Goal: Task Accomplishment & Management: Complete application form

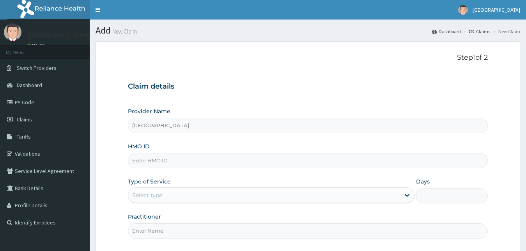
type input "[GEOGRAPHIC_DATA]"
click at [144, 161] on input "HMO ID" at bounding box center [308, 160] width 360 height 15
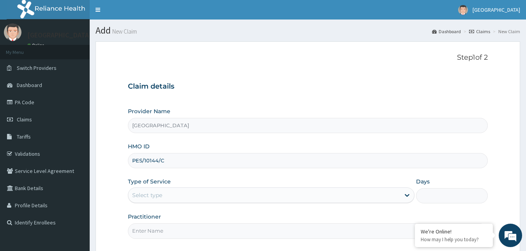
type input "PES/10144/C"
click at [212, 192] on div "Select type" at bounding box center [264, 195] width 272 height 12
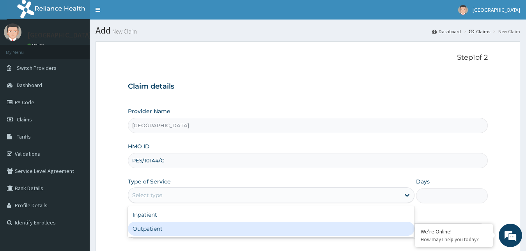
click at [193, 233] on div "Outpatient" at bounding box center [271, 228] width 287 height 14
type input "1"
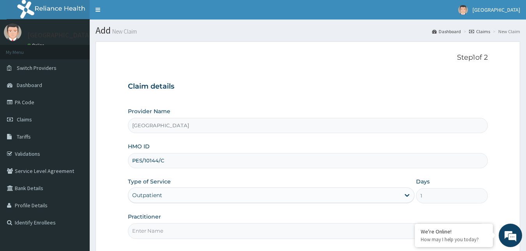
click at [193, 231] on input "Practitioner" at bounding box center [308, 230] width 360 height 15
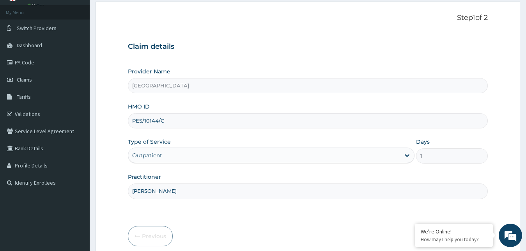
scroll to position [73, 0]
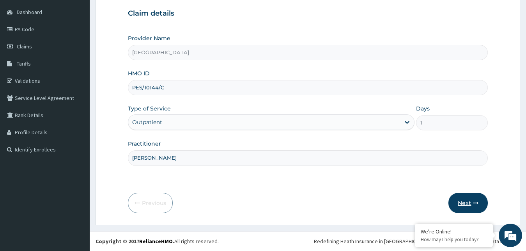
type input "[PERSON_NAME]"
click at [463, 203] on button "Next" at bounding box center [467, 203] width 39 height 20
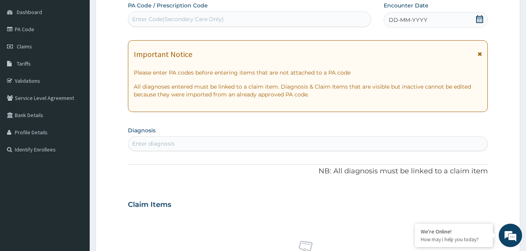
click at [455, 19] on div "DD-MM-YYYY" at bounding box center [436, 20] width 104 height 16
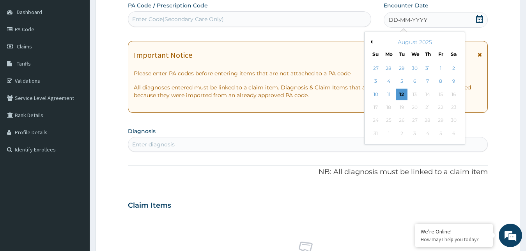
click at [372, 39] on div "August 2025" at bounding box center [415, 42] width 94 height 8
click at [372, 40] on button "Previous Month" at bounding box center [370, 42] width 4 height 4
click at [428, 94] on div "17" at bounding box center [428, 94] width 12 height 12
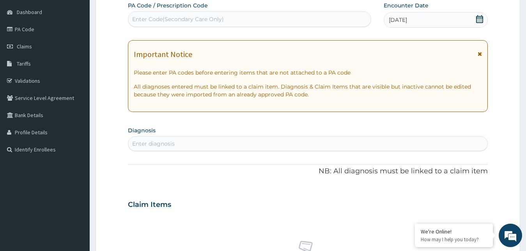
click at [283, 144] on div "Enter diagnosis" at bounding box center [307, 143] width 359 height 12
type input "[MEDICAL_DATA]"
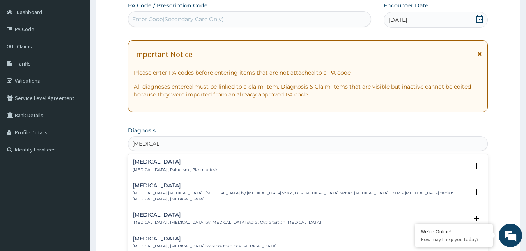
click at [154, 167] on p "[MEDICAL_DATA] , Paludism , Plasmodiosis" at bounding box center [176, 169] width 86 height 5
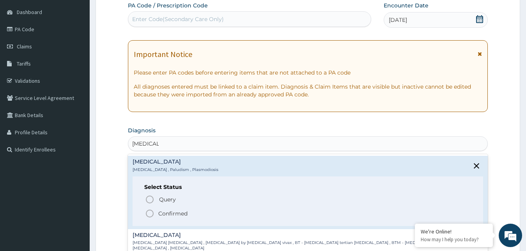
click at [164, 213] on p "Confirmed" at bounding box center [172, 213] width 29 height 8
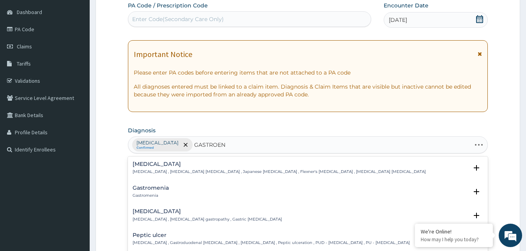
type input "GASTROENT"
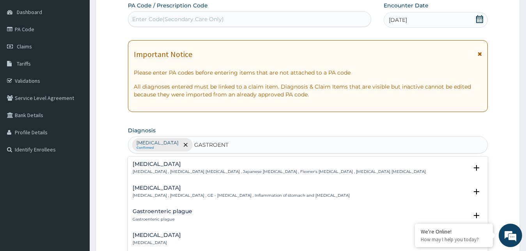
click at [269, 198] on p "[MEDICAL_DATA] , [MEDICAL_DATA] , GE - [MEDICAL_DATA] , Inflammation of stomach…" at bounding box center [241, 195] width 217 height 5
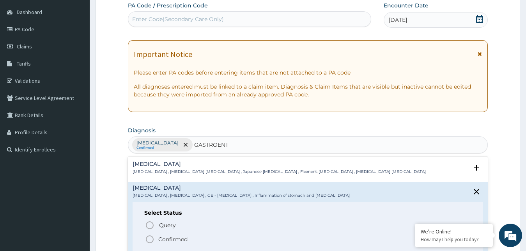
click at [175, 240] on p "Confirmed" at bounding box center [172, 239] width 29 height 8
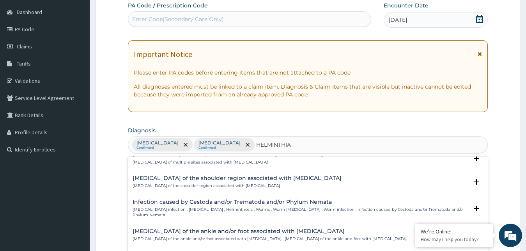
scroll to position [0, 0]
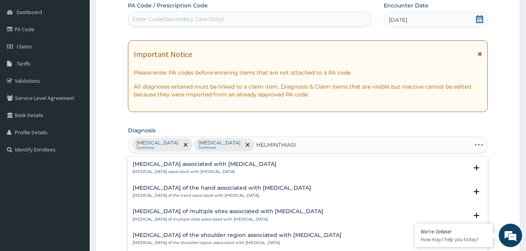
type input "[MEDICAL_DATA]"
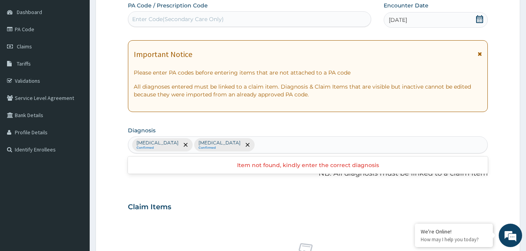
drag, startPoint x: 272, startPoint y: 144, endPoint x: 252, endPoint y: 145, distance: 20.3
click at [252, 145] on div "[MEDICAL_DATA] Confirmed [MEDICAL_DATA] Confirmed" at bounding box center [307, 144] width 359 height 16
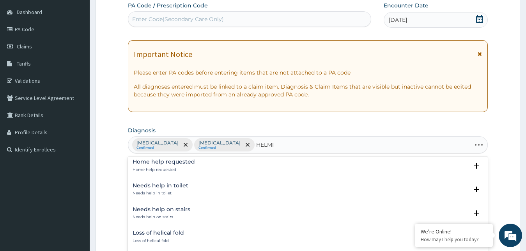
scroll to position [99, 0]
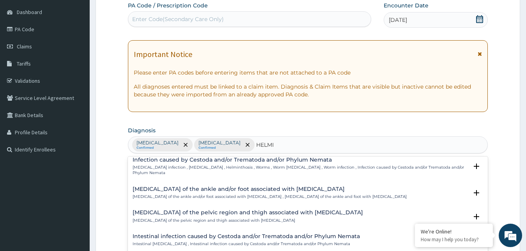
type input "[PERSON_NAME]"
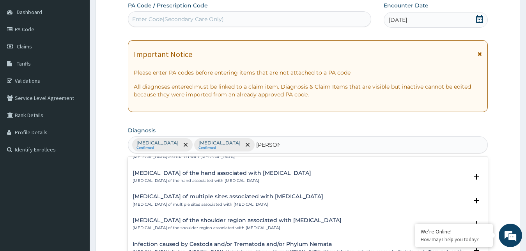
scroll to position [0, 0]
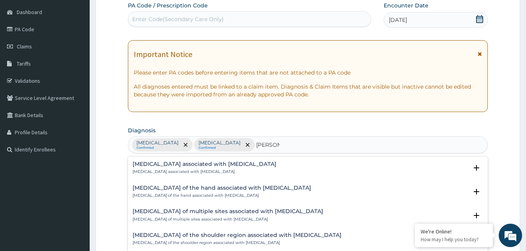
click at [196, 168] on div "[MEDICAL_DATA] associated with [MEDICAL_DATA] [MEDICAL_DATA] associated with [M…" at bounding box center [205, 168] width 144 height 14
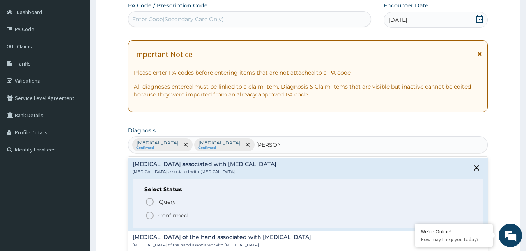
click at [184, 216] on p "Confirmed" at bounding box center [172, 215] width 29 height 8
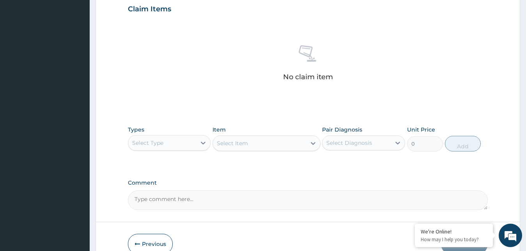
scroll to position [192, 0]
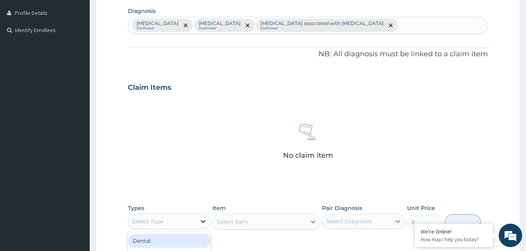
click at [201, 221] on icon at bounding box center [203, 221] width 8 height 8
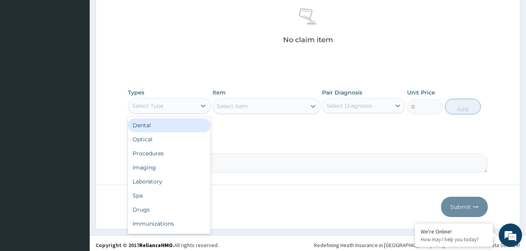
scroll to position [311, 0]
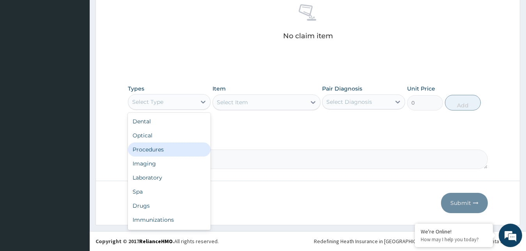
click at [164, 149] on div "Procedures" at bounding box center [169, 149] width 83 height 14
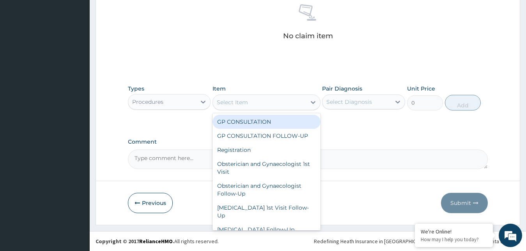
click at [267, 107] on div "Select Item" at bounding box center [259, 102] width 93 height 12
click at [267, 122] on div "GP CONSULTATION" at bounding box center [266, 122] width 108 height 14
type input "3000"
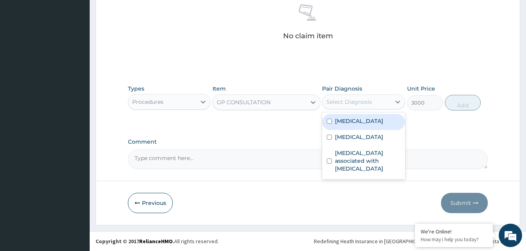
click at [339, 101] on div "Select Diagnosis" at bounding box center [349, 102] width 46 height 8
click at [343, 125] on div "[MEDICAL_DATA]" at bounding box center [363, 122] width 83 height 16
checkbox input "true"
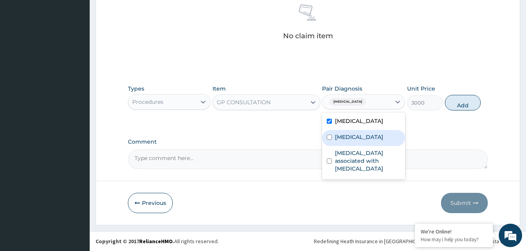
click at [350, 140] on label "[MEDICAL_DATA]" at bounding box center [359, 137] width 48 height 8
checkbox input "true"
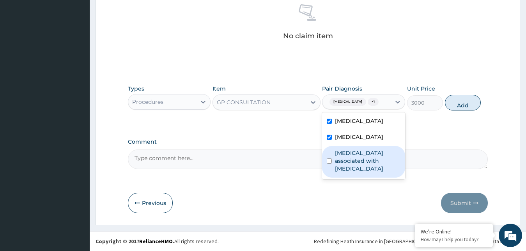
click at [354, 156] on label "[MEDICAL_DATA] associated with [MEDICAL_DATA]" at bounding box center [367, 160] width 65 height 23
checkbox input "true"
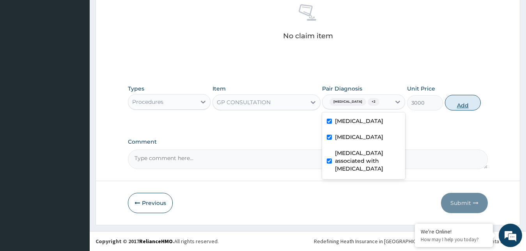
drag, startPoint x: 467, startPoint y: 106, endPoint x: 450, endPoint y: 106, distance: 17.2
click at [467, 106] on button "Add" at bounding box center [463, 103] width 36 height 16
type input "0"
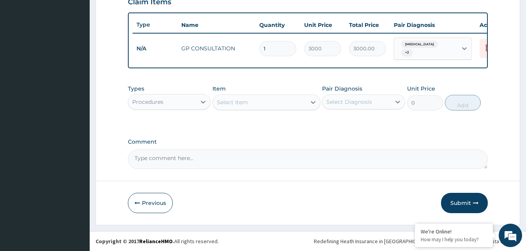
scroll to position [281, 0]
click at [200, 101] on icon at bounding box center [203, 102] width 8 height 8
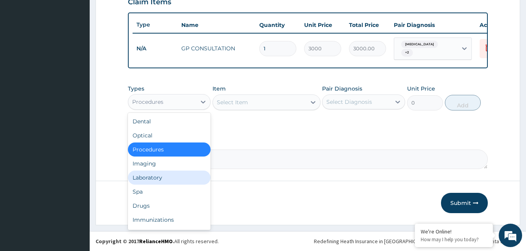
click at [163, 178] on div "Laboratory" at bounding box center [169, 177] width 83 height 14
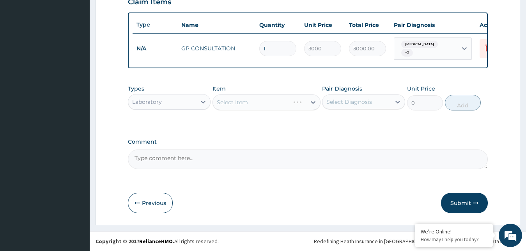
click at [252, 103] on div "Select Item" at bounding box center [266, 102] width 108 height 16
click at [252, 103] on div "Select Item" at bounding box center [259, 102] width 93 height 12
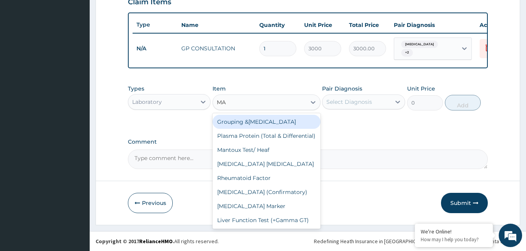
type input "MAL"
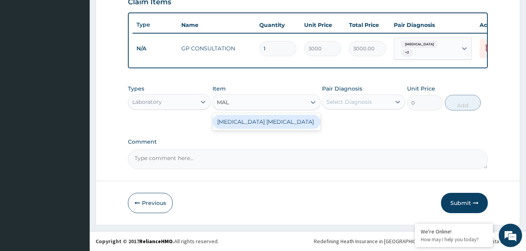
click at [225, 125] on div "[MEDICAL_DATA] [MEDICAL_DATA]" at bounding box center [266, 122] width 108 height 14
type input "1000"
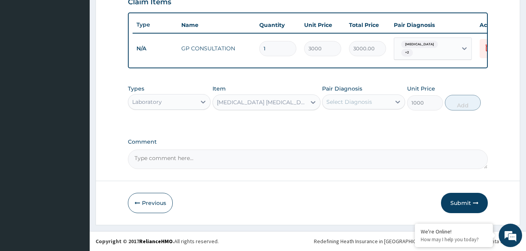
click at [341, 104] on div "Select Diagnosis" at bounding box center [349, 102] width 46 height 8
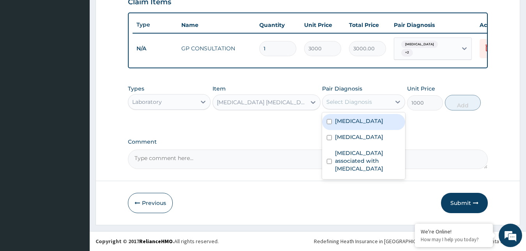
click at [343, 124] on label "[MEDICAL_DATA]" at bounding box center [359, 121] width 48 height 8
checkbox input "true"
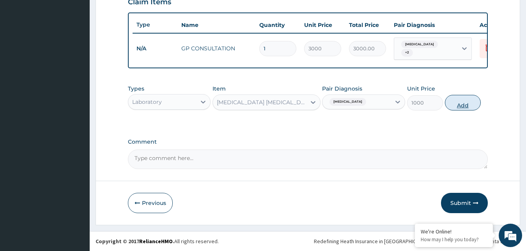
click at [463, 103] on button "Add" at bounding box center [463, 103] width 36 height 16
type input "0"
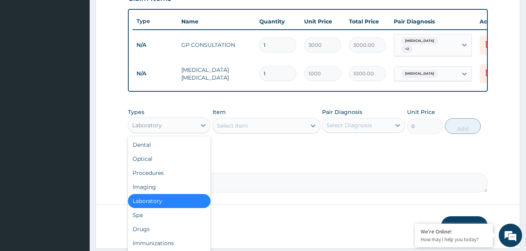
click at [172, 128] on div "Laboratory" at bounding box center [162, 125] width 68 height 12
click at [147, 221] on div "Spa" at bounding box center [169, 215] width 83 height 14
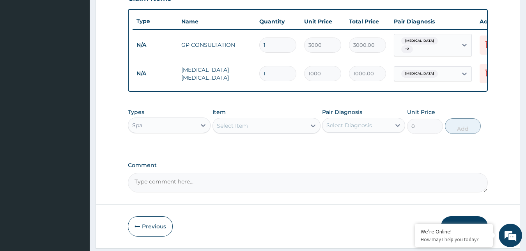
click at [153, 131] on div "Spa" at bounding box center [162, 125] width 68 height 12
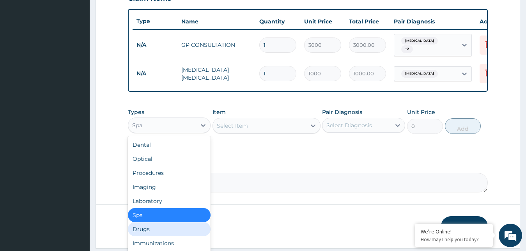
click at [140, 233] on div "Drugs" at bounding box center [169, 229] width 83 height 14
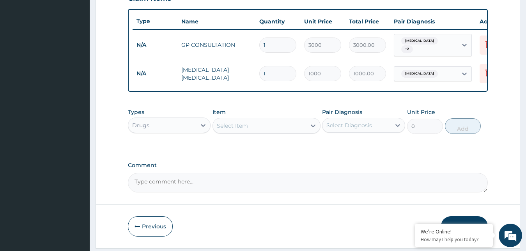
click at [233, 129] on div "Select Item" at bounding box center [232, 126] width 31 height 8
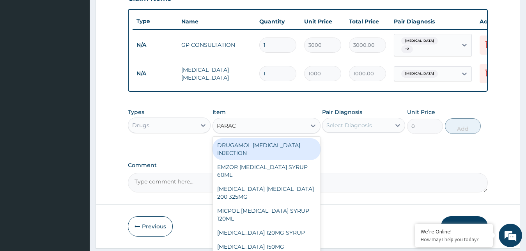
type input "PARACE"
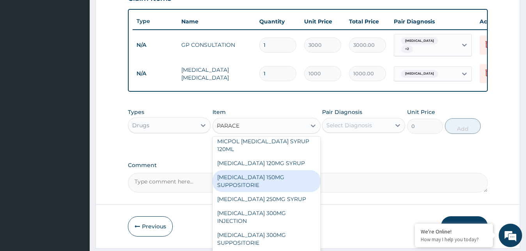
scroll to position [117, 0]
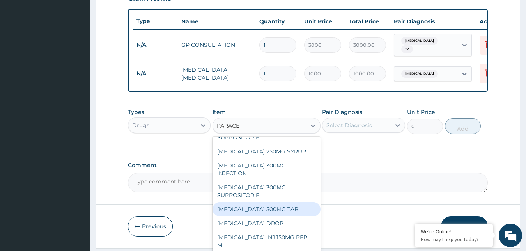
click at [265, 208] on div "[MEDICAL_DATA] 500MG TAB" at bounding box center [266, 209] width 108 height 14
type input "20"
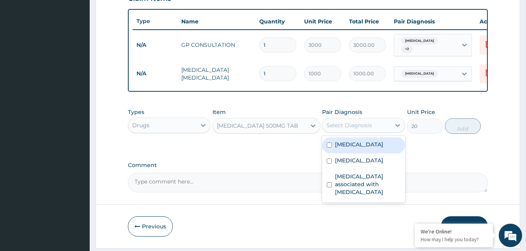
click at [337, 125] on div "Select Diagnosis" at bounding box center [349, 125] width 46 height 8
click at [340, 153] on div "[MEDICAL_DATA]" at bounding box center [363, 145] width 83 height 16
click at [379, 145] on div "[MEDICAL_DATA]" at bounding box center [363, 145] width 83 height 16
checkbox input "true"
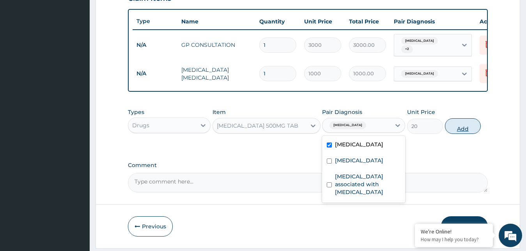
click at [456, 130] on button "Add" at bounding box center [463, 126] width 36 height 16
type input "0"
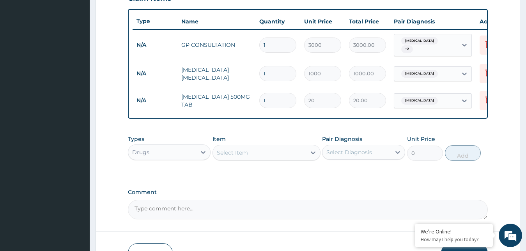
click at [256, 157] on div "Select Item" at bounding box center [259, 152] width 93 height 12
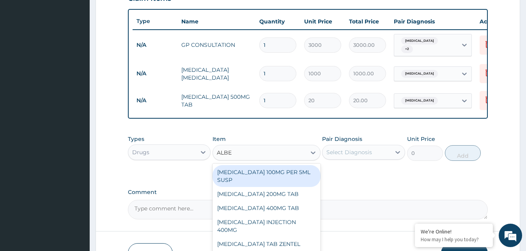
type input "ALBEN"
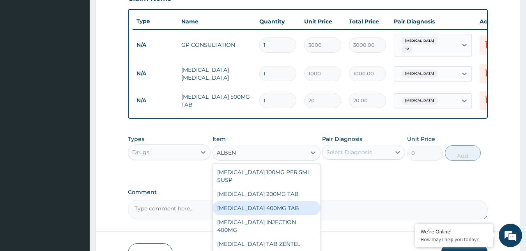
click at [248, 208] on div "[MEDICAL_DATA] 400MG TAB" at bounding box center [266, 208] width 108 height 14
type input "400"
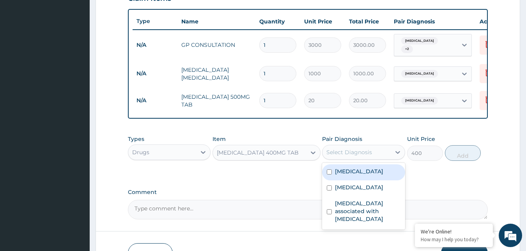
click at [359, 158] on div "Select Diagnosis" at bounding box center [356, 152] width 68 height 12
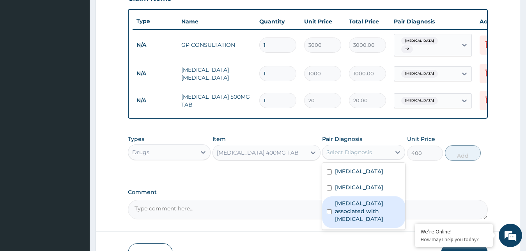
drag, startPoint x: 360, startPoint y: 193, endPoint x: 361, endPoint y: 212, distance: 19.5
click at [361, 212] on div "[MEDICAL_DATA] [MEDICAL_DATA] [MEDICAL_DATA] associated with [MEDICAL_DATA]" at bounding box center [363, 196] width 83 height 67
click at [361, 212] on label "[MEDICAL_DATA] associated with [MEDICAL_DATA]" at bounding box center [367, 210] width 65 height 23
checkbox input "true"
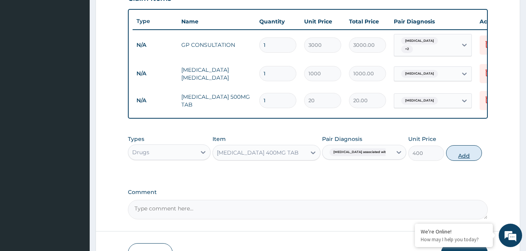
click at [461, 159] on button "Add" at bounding box center [464, 153] width 36 height 16
type input "0"
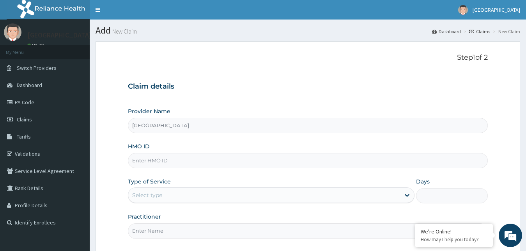
click at [183, 159] on input "HMO ID" at bounding box center [308, 160] width 360 height 15
type input "PES/10144/C"
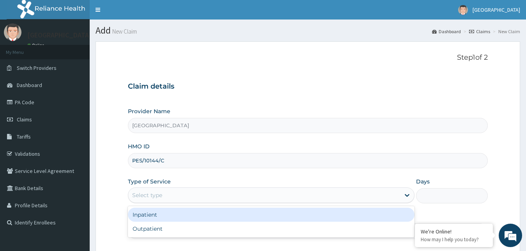
click at [147, 196] on div "Select type" at bounding box center [147, 195] width 30 height 8
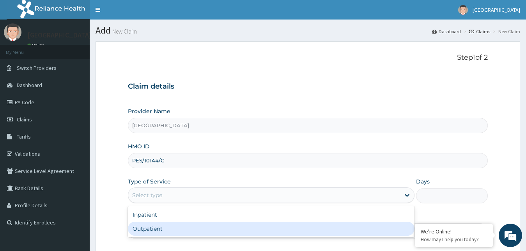
click at [151, 225] on div "Outpatient" at bounding box center [271, 228] width 287 height 14
type input "1"
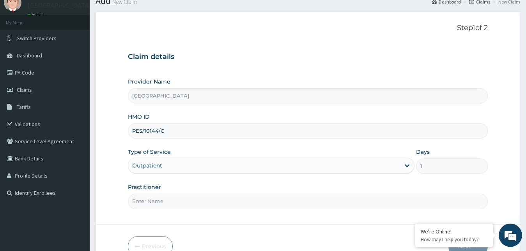
scroll to position [40, 0]
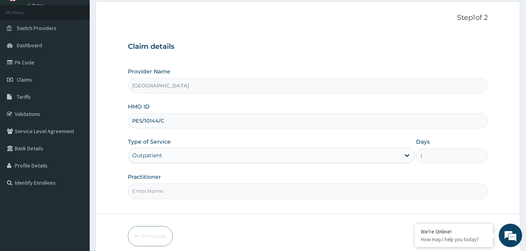
click at [163, 195] on input "Practitioner" at bounding box center [308, 190] width 360 height 15
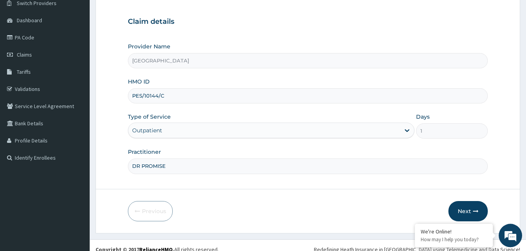
scroll to position [73, 0]
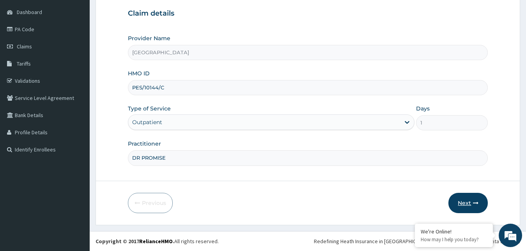
type input "DR PROMISE"
click at [463, 207] on button "Next" at bounding box center [467, 203] width 39 height 20
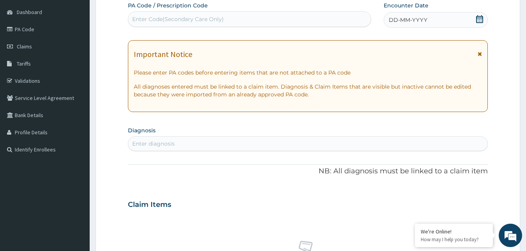
click at [393, 25] on div "DD-MM-YYYY" at bounding box center [436, 20] width 104 height 16
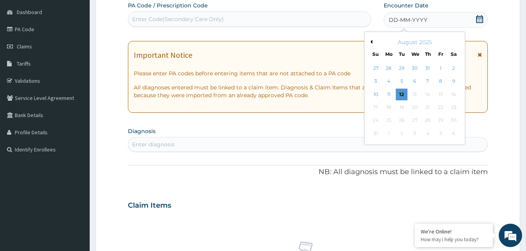
click at [370, 42] on button "Previous Month" at bounding box center [370, 42] width 4 height 4
click at [440, 82] on div "11" at bounding box center [441, 82] width 12 height 12
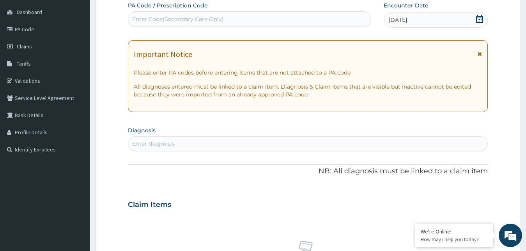
click at [177, 143] on div "Enter diagnosis" at bounding box center [307, 143] width 359 height 12
type input "[MEDICAL_DATA]"
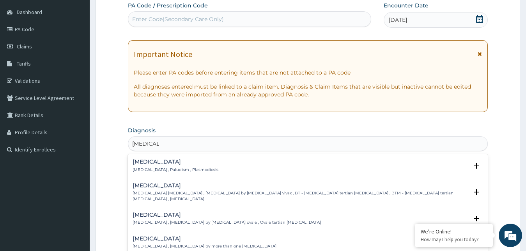
click at [171, 169] on p "[MEDICAL_DATA] , Paludism , Plasmodiosis" at bounding box center [176, 169] width 86 height 5
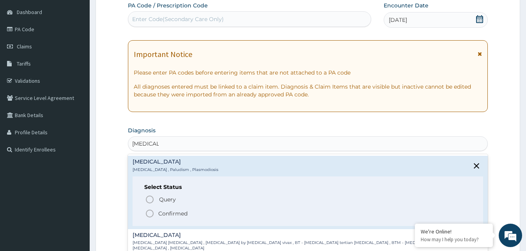
click at [175, 211] on p "Confirmed" at bounding box center [172, 213] width 29 height 8
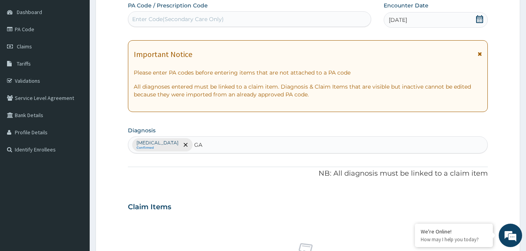
type input "G"
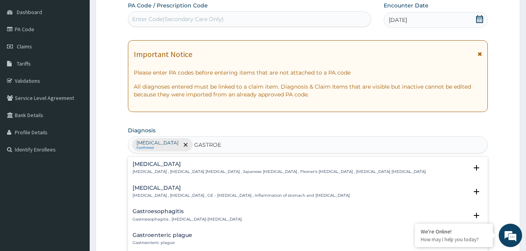
type input "GASTROEN"
click at [160, 189] on h4 "[MEDICAL_DATA]" at bounding box center [241, 188] width 217 height 6
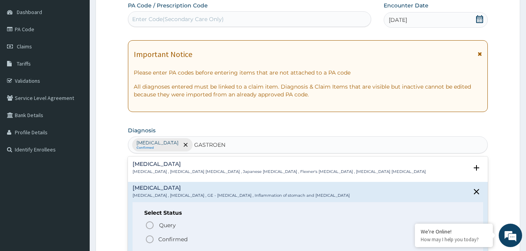
click at [164, 237] on p "Confirmed" at bounding box center [172, 239] width 29 height 8
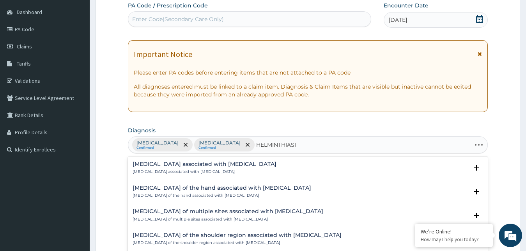
type input "[MEDICAL_DATA]"
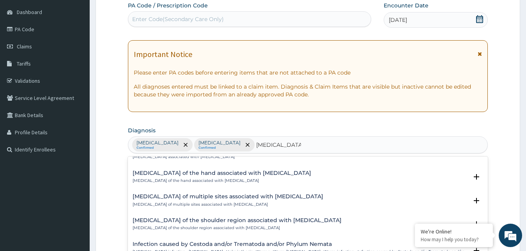
scroll to position [0, 0]
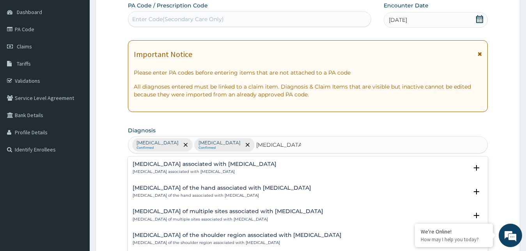
click at [157, 172] on p "[MEDICAL_DATA] associated with [MEDICAL_DATA]" at bounding box center [205, 171] width 144 height 5
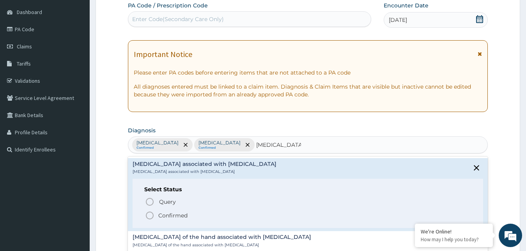
click at [157, 217] on span "Confirmed" at bounding box center [308, 214] width 327 height 9
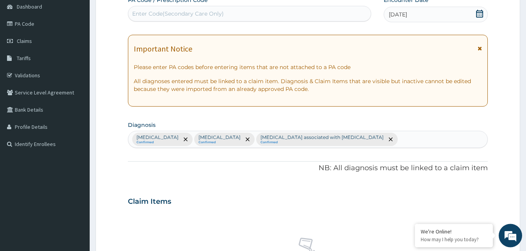
scroll to position [73, 0]
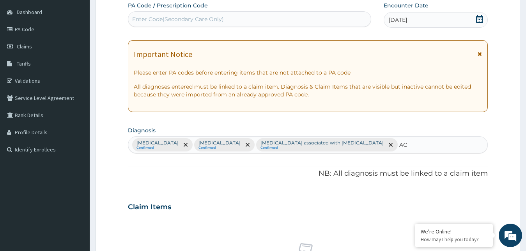
type input "A"
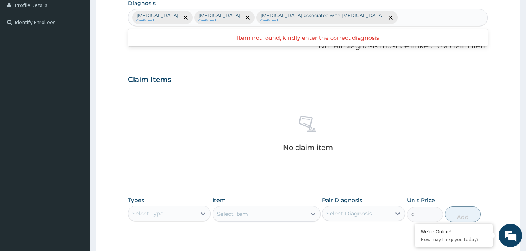
scroll to position [272, 0]
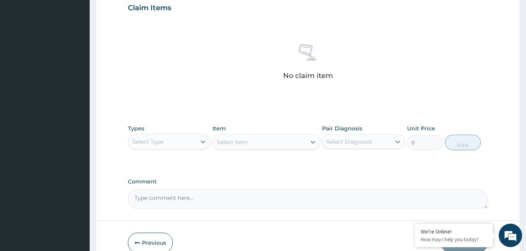
click at [176, 142] on div "Select Type" at bounding box center [162, 141] width 68 height 12
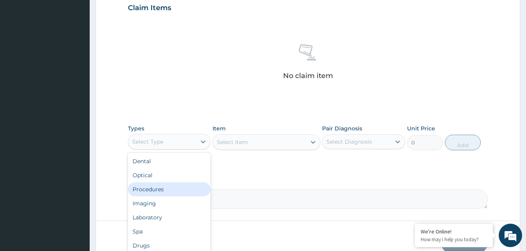
click at [155, 192] on div "Procedures" at bounding box center [169, 189] width 83 height 14
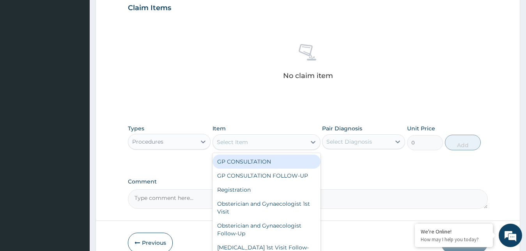
click at [237, 136] on div "Select Item" at bounding box center [259, 142] width 93 height 12
click at [230, 164] on div "GP CONSULTATION" at bounding box center [266, 161] width 108 height 14
type input "3000"
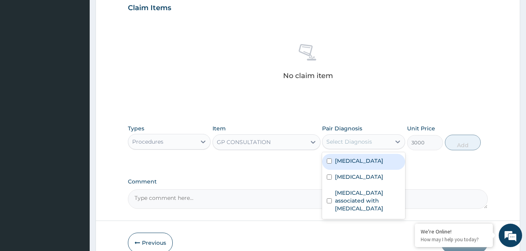
click at [340, 143] on div "Select Diagnosis" at bounding box center [349, 142] width 46 height 8
click at [341, 161] on label "[MEDICAL_DATA]" at bounding box center [359, 161] width 48 height 8
checkbox input "true"
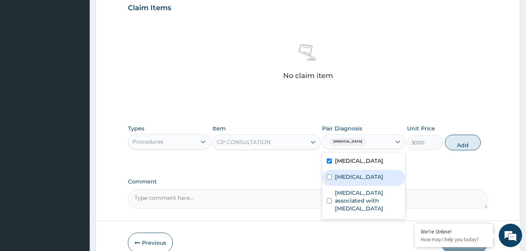
click at [352, 174] on label "[MEDICAL_DATA]" at bounding box center [359, 177] width 48 height 8
checkbox input "true"
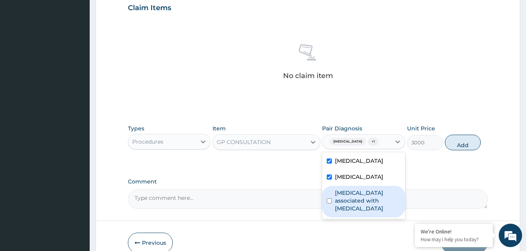
drag, startPoint x: 349, startPoint y: 195, endPoint x: 391, endPoint y: 191, distance: 41.4
click at [350, 195] on label "[MEDICAL_DATA] associated with [MEDICAL_DATA]" at bounding box center [367, 200] width 65 height 23
checkbox input "true"
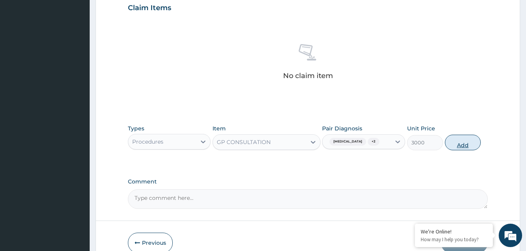
click at [456, 146] on button "Add" at bounding box center [463, 142] width 36 height 16
type input "0"
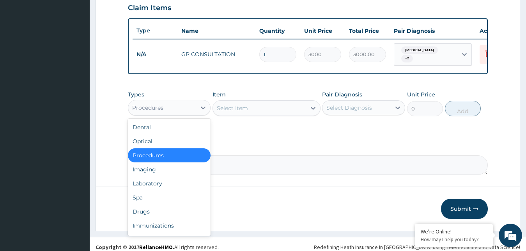
click at [185, 111] on div "Procedures" at bounding box center [162, 107] width 68 height 12
click at [150, 187] on div "Laboratory" at bounding box center [169, 183] width 83 height 14
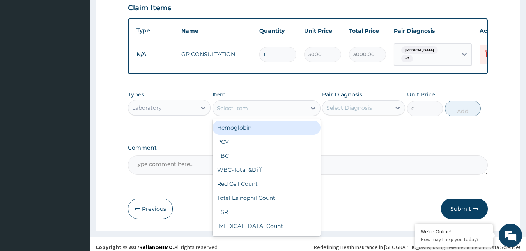
click at [245, 112] on div "Select Item" at bounding box center [232, 108] width 31 height 8
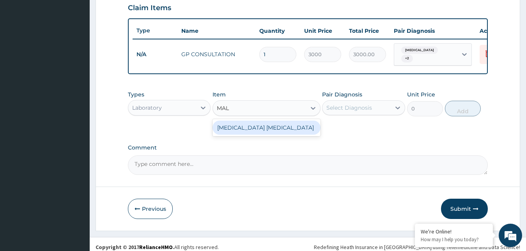
type input "MALA"
click at [255, 129] on div "[MEDICAL_DATA] [MEDICAL_DATA]" at bounding box center [266, 127] width 108 height 14
type input "1000"
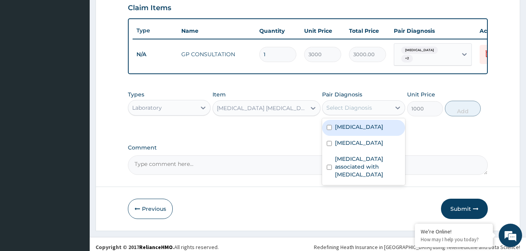
click at [334, 110] on div "Select Diagnosis" at bounding box center [349, 108] width 46 height 8
drag, startPoint x: 339, startPoint y: 131, endPoint x: 382, endPoint y: 130, distance: 42.5
click at [341, 131] on label "[MEDICAL_DATA]" at bounding box center [359, 127] width 48 height 8
checkbox input "true"
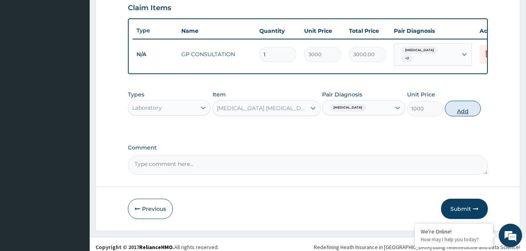
click at [472, 115] on button "Add" at bounding box center [463, 109] width 36 height 16
type input "0"
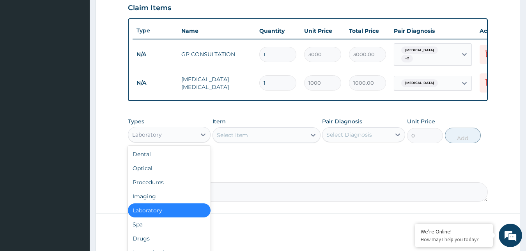
click at [157, 136] on div "Laboratory" at bounding box center [147, 135] width 30 height 8
click at [151, 239] on div "Drugs" at bounding box center [169, 238] width 83 height 14
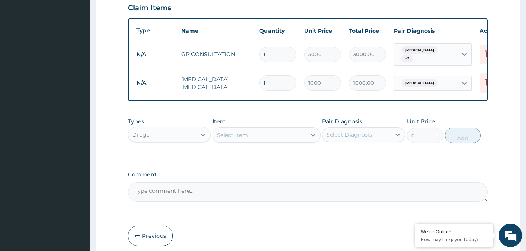
click at [240, 139] on div "Select Item" at bounding box center [232, 135] width 31 height 8
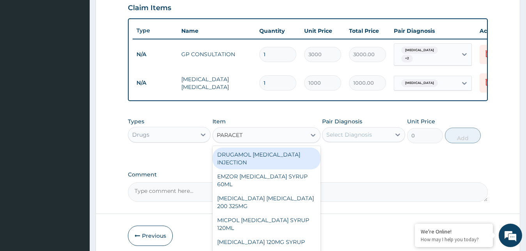
type input "PARACETA"
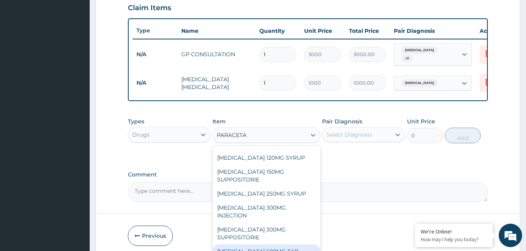
scroll to position [117, 0]
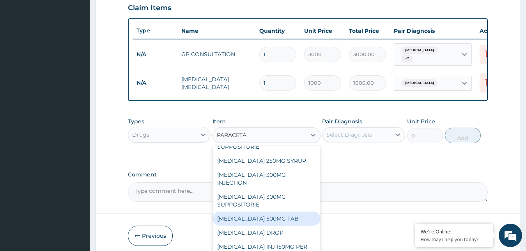
click at [262, 225] on div "[MEDICAL_DATA] 500MG TAB" at bounding box center [266, 218] width 108 height 14
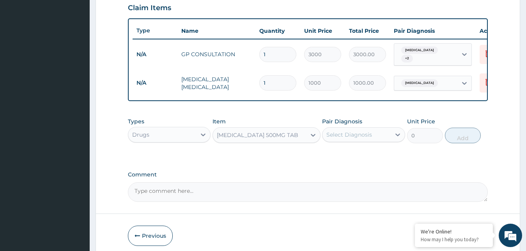
type input "20"
click at [335, 141] on div "Select Diagnosis" at bounding box center [356, 134] width 68 height 12
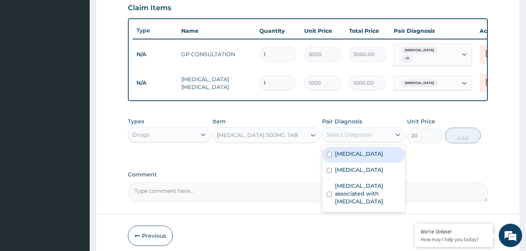
click at [340, 161] on div "[MEDICAL_DATA]" at bounding box center [363, 155] width 83 height 16
checkbox input "true"
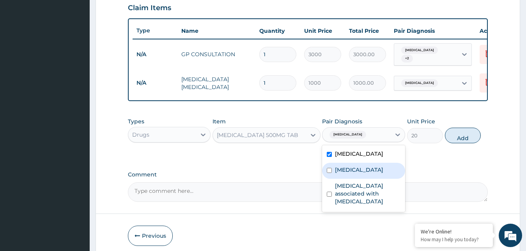
click at [341, 177] on div "[MEDICAL_DATA]" at bounding box center [363, 171] width 83 height 16
checkbox input "true"
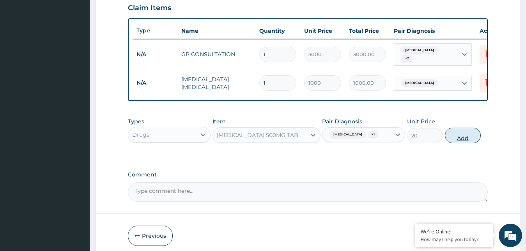
click at [455, 143] on button "Add" at bounding box center [463, 135] width 36 height 16
type input "0"
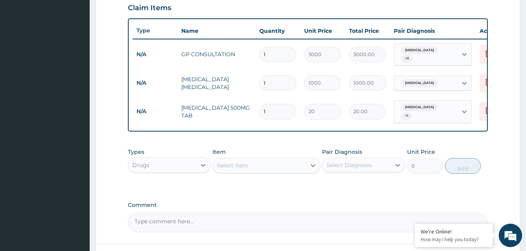
click at [244, 168] on div "Select Item" at bounding box center [232, 165] width 31 height 8
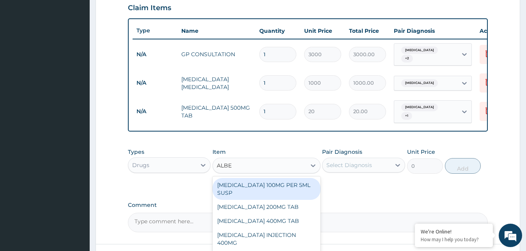
type input "ALBEN"
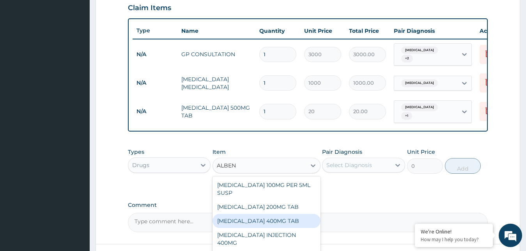
click at [248, 218] on div "[MEDICAL_DATA] 400MG TAB" at bounding box center [266, 221] width 108 height 14
type input "400"
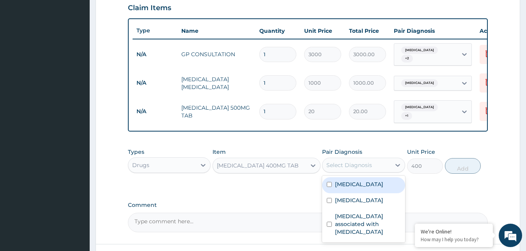
click at [337, 164] on div "Select Diagnosis" at bounding box center [349, 165] width 46 height 8
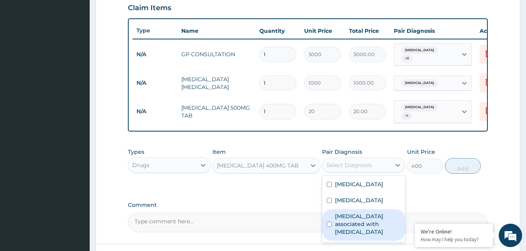
click at [348, 216] on label "[MEDICAL_DATA] associated with [MEDICAL_DATA]" at bounding box center [367, 223] width 65 height 23
checkbox input "true"
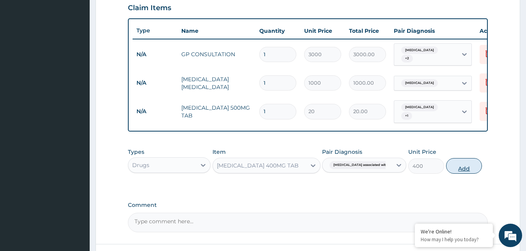
click at [467, 170] on button "Add" at bounding box center [464, 166] width 36 height 16
type input "0"
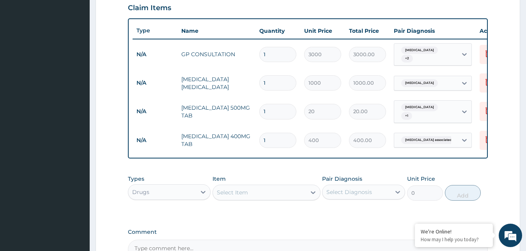
click at [239, 191] on div "Select Item" at bounding box center [232, 192] width 31 height 8
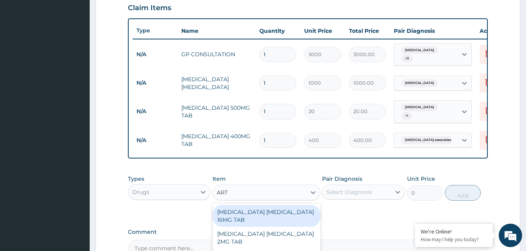
type input "ARTE"
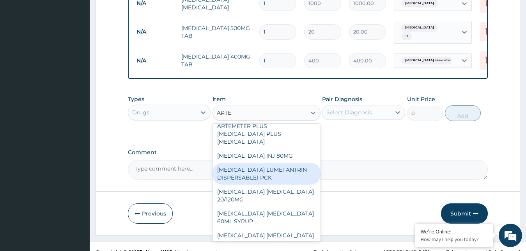
scroll to position [84, 0]
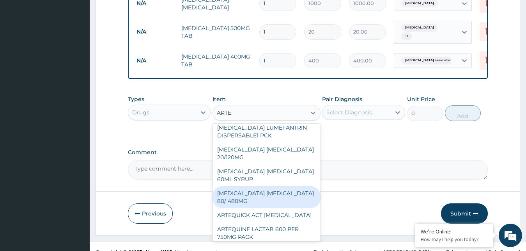
click at [256, 203] on div "[MEDICAL_DATA] [MEDICAL_DATA] 80/ 480MG" at bounding box center [266, 197] width 108 height 22
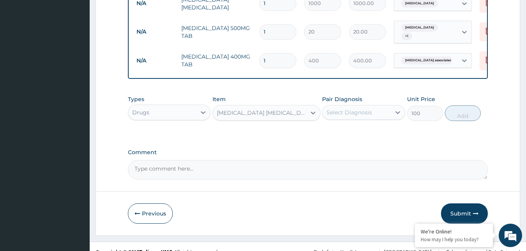
click at [344, 116] on div "Select Diagnosis" at bounding box center [349, 112] width 46 height 8
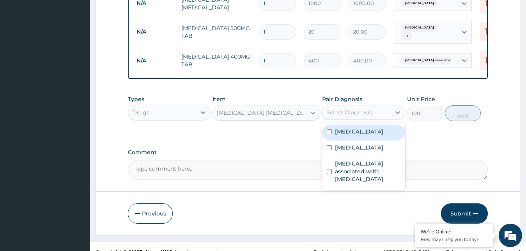
click at [308, 113] on div at bounding box center [313, 113] width 14 height 14
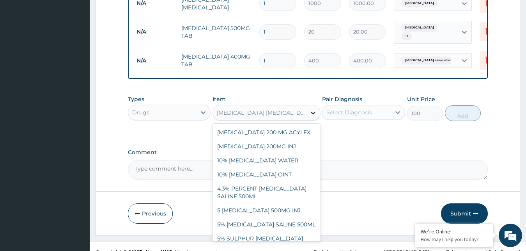
scroll to position [3059, 0]
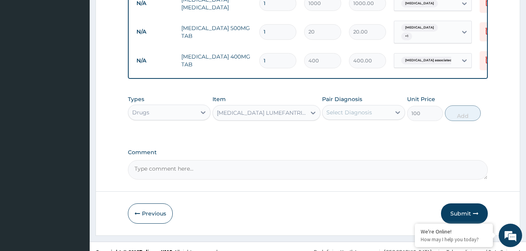
type input "1200"
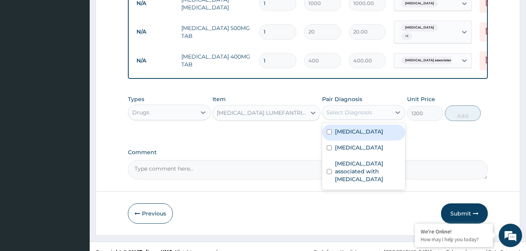
click at [341, 115] on div "Select Diagnosis" at bounding box center [349, 112] width 46 height 8
drag, startPoint x: 344, startPoint y: 168, endPoint x: 345, endPoint y: 132, distance: 35.9
click at [345, 132] on div "[MEDICAL_DATA] [MEDICAL_DATA] [MEDICAL_DATA] associated with [MEDICAL_DATA]" at bounding box center [363, 156] width 83 height 67
click at [345, 132] on label "[MEDICAL_DATA]" at bounding box center [359, 131] width 48 height 8
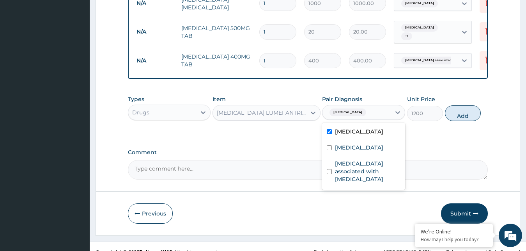
checkbox input "true"
click at [459, 115] on button "Add" at bounding box center [463, 113] width 36 height 16
type input "0"
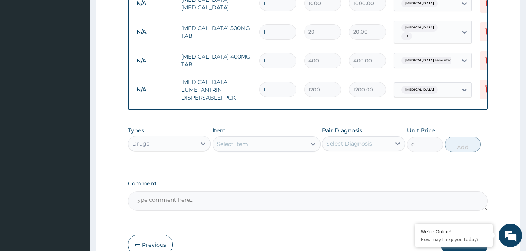
click at [222, 145] on div "Select Item" at bounding box center [232, 144] width 31 height 8
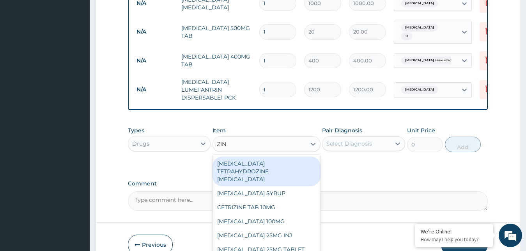
type input "ZINC"
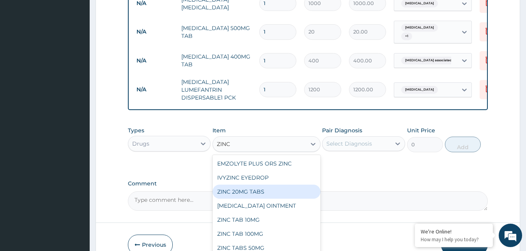
click at [249, 193] on div "ZINC 20MG TABS" at bounding box center [266, 191] width 108 height 14
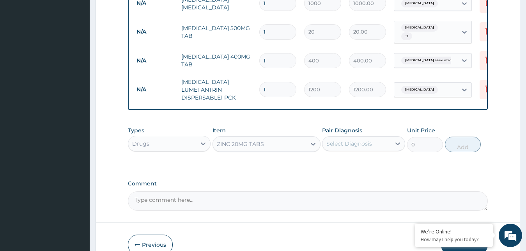
type input "20.25"
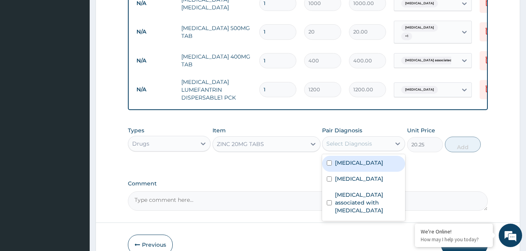
click at [349, 146] on div "Select Diagnosis" at bounding box center [349, 144] width 46 height 8
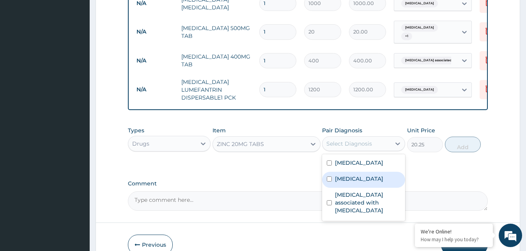
click at [352, 180] on label "[MEDICAL_DATA]" at bounding box center [359, 179] width 48 height 8
checkbox input "true"
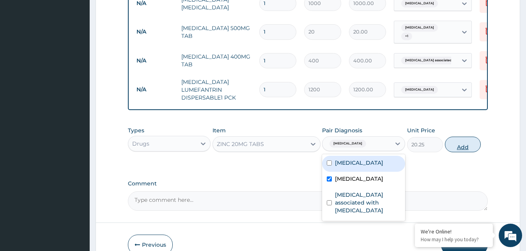
click at [465, 149] on button "Add" at bounding box center [463, 144] width 36 height 16
type input "0"
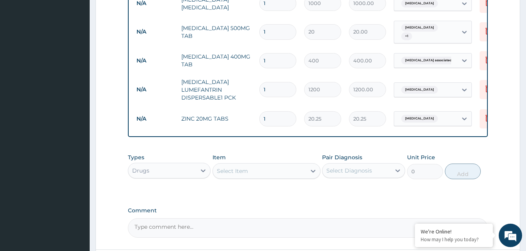
drag, startPoint x: 271, startPoint y: 116, endPoint x: 185, endPoint y: 119, distance: 85.8
click at [259, 117] on input "1" at bounding box center [277, 118] width 37 height 15
type input "7"
type input "141.75"
type input "7"
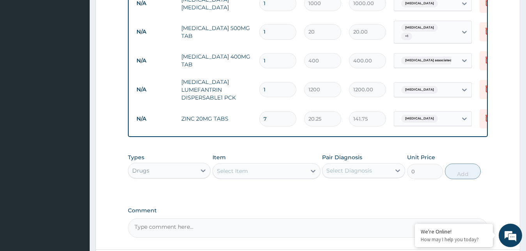
drag, startPoint x: 277, startPoint y: 54, endPoint x: 267, endPoint y: 54, distance: 9.8
click at [267, 54] on input "1" at bounding box center [277, 60] width 37 height 15
click at [269, 28] on input "1" at bounding box center [277, 31] width 37 height 15
type input "18"
type input "360.00"
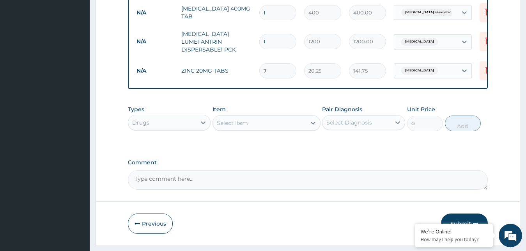
scroll to position [420, 0]
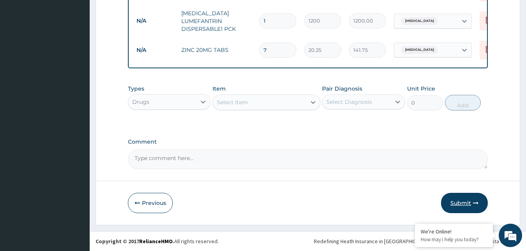
type input "18"
click at [449, 202] on button "Submit" at bounding box center [464, 203] width 47 height 20
